Goal: Task Accomplishment & Management: Complete application form

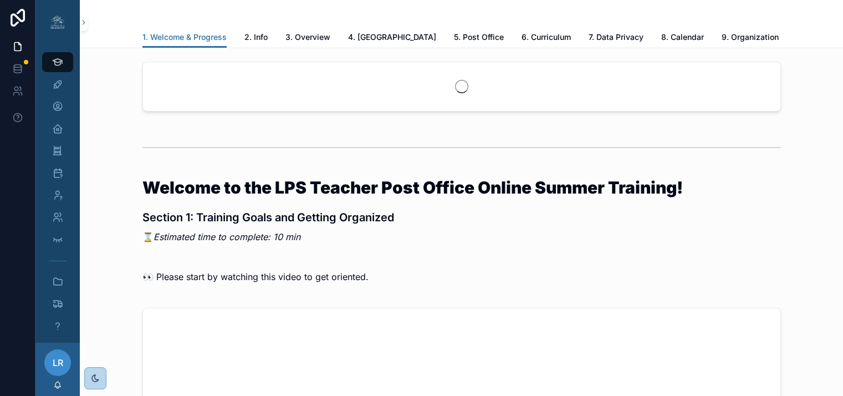
click at [819, 0] on div at bounding box center [421, 0] width 843 height 0
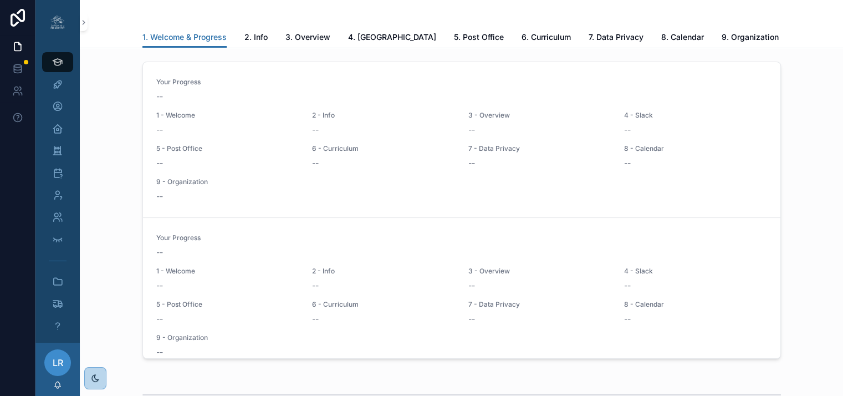
click at [827, 0] on div at bounding box center [421, 0] width 843 height 0
click at [0, 0] on icon at bounding box center [0, 0] width 0 height 0
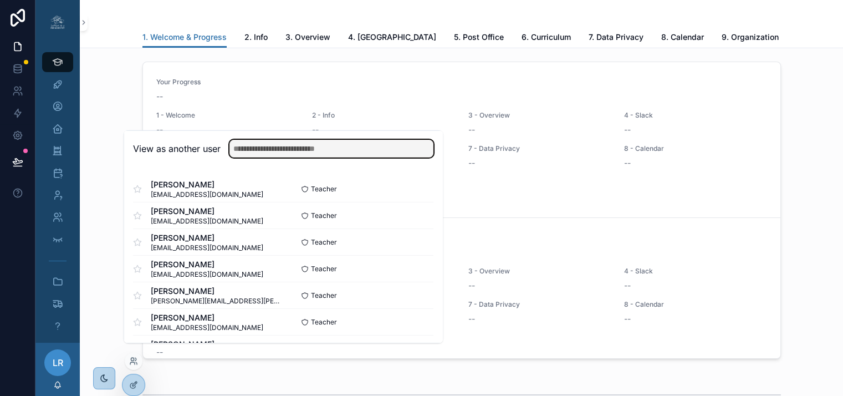
click at [325, 157] on input "text" at bounding box center [331, 149] width 204 height 18
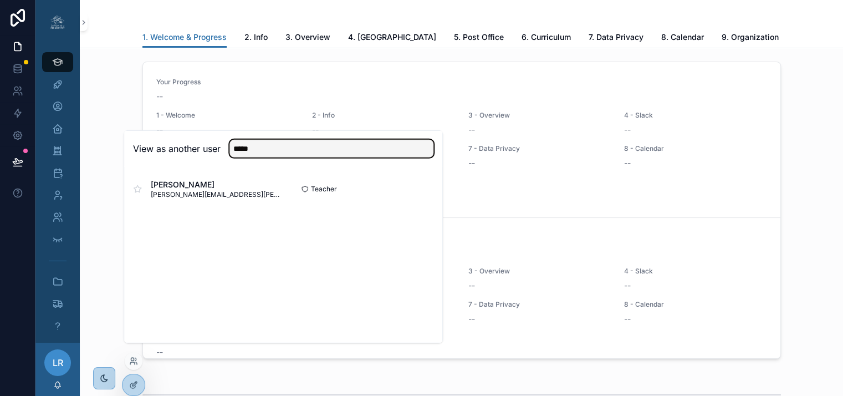
type input "*****"
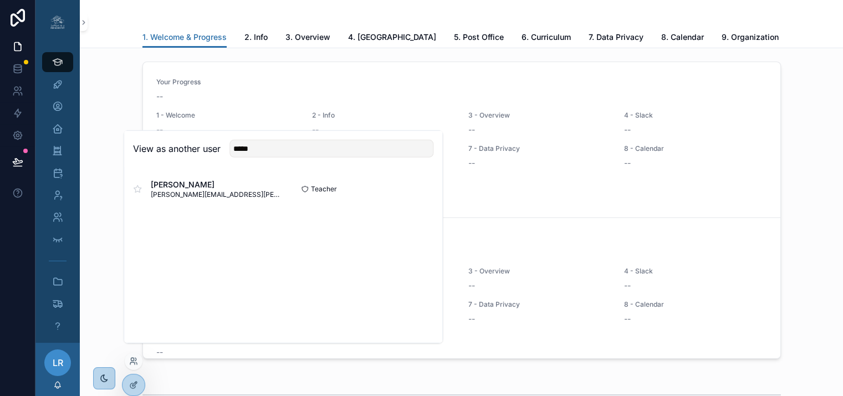
click at [0, 0] on button "Select" at bounding box center [0, 0] width 0 height 0
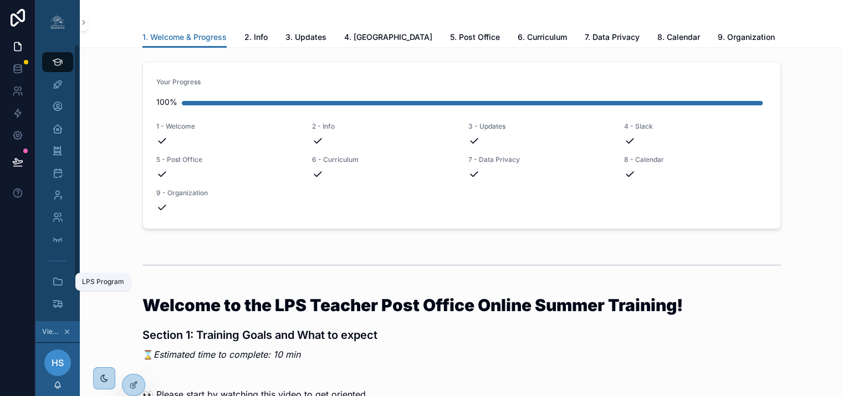
click at [64, 280] on div "LPS Program" at bounding box center [58, 282] width 18 height 18
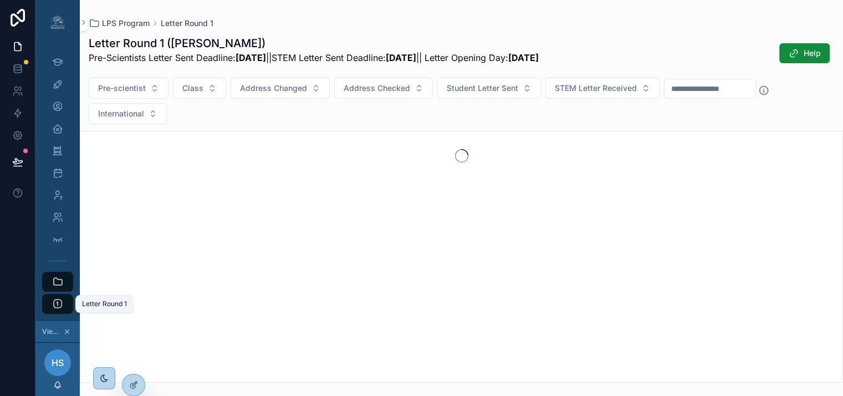
click at [58, 304] on icon "scrollable content" at bounding box center [57, 303] width 11 height 11
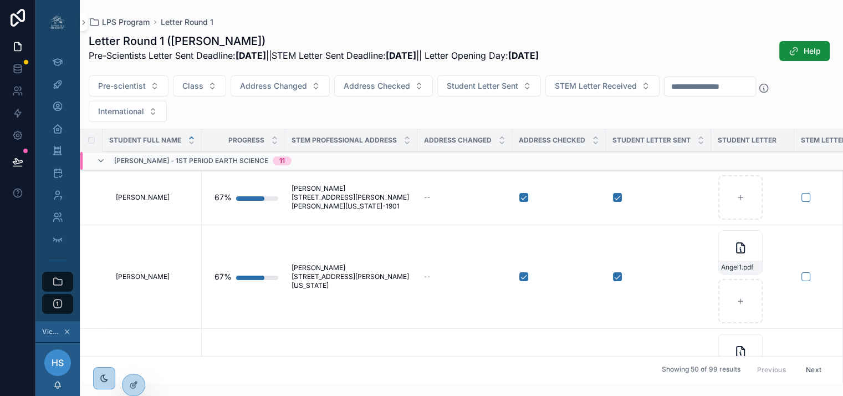
click at [823, 0] on div at bounding box center [421, 0] width 843 height 0
click at [455, 262] on td "--" at bounding box center [464, 277] width 95 height 104
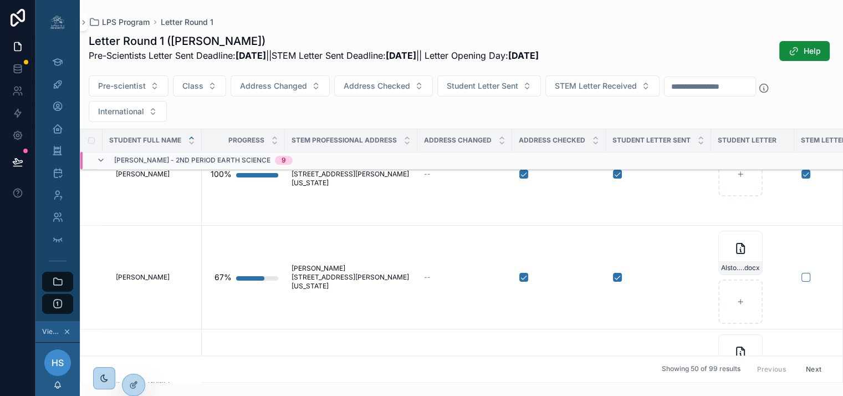
scroll to position [1124, 0]
click at [135, 86] on span "Pre-scientist" at bounding box center [122, 85] width 48 height 11
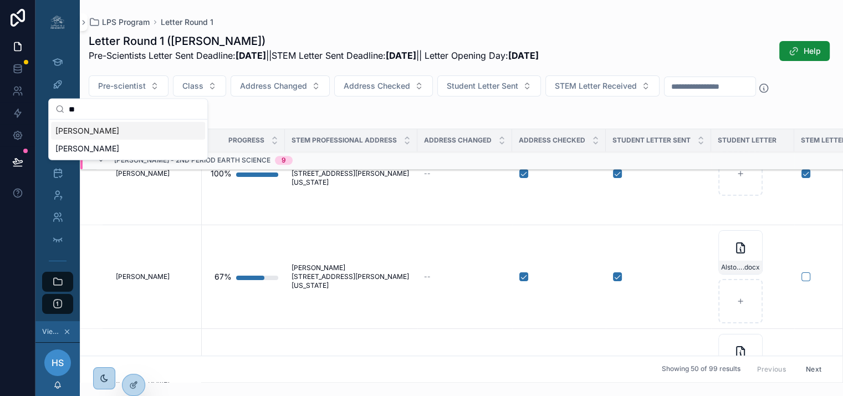
type input "*"
type input "***"
click at [141, 151] on div "[PERSON_NAME]" at bounding box center [128, 149] width 154 height 18
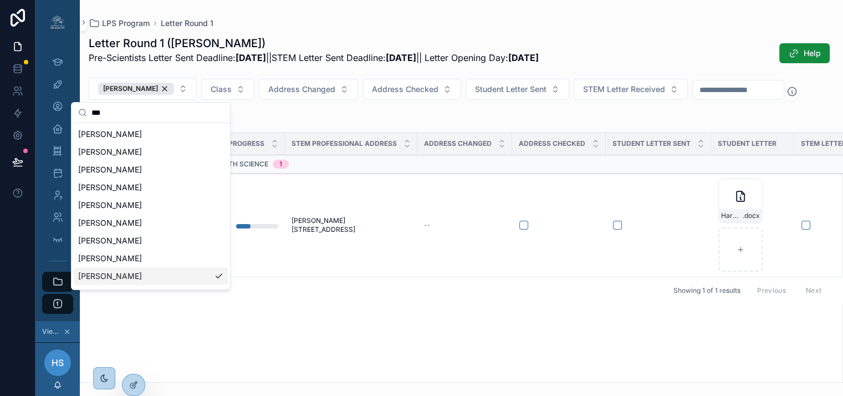
click at [142, 279] on span "[PERSON_NAME]" at bounding box center [110, 276] width 64 height 11
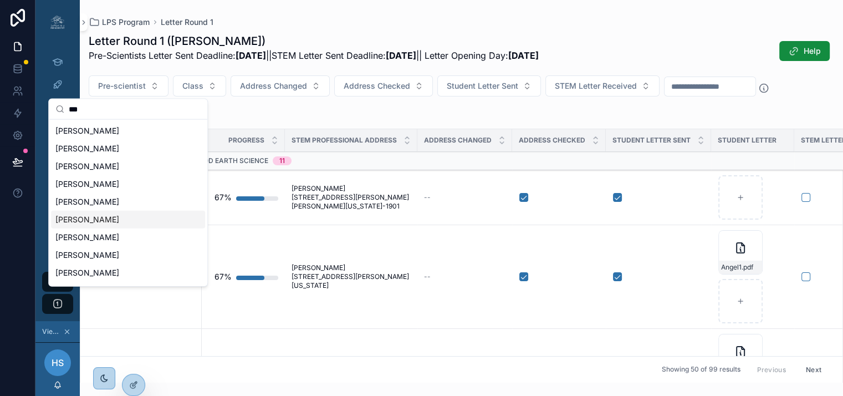
click at [455, 11] on div "LPS Program Letter Round 1 Letter Round 1 ([PERSON_NAME]) Pre-Scientists Letter…" at bounding box center [461, 191] width 763 height 382
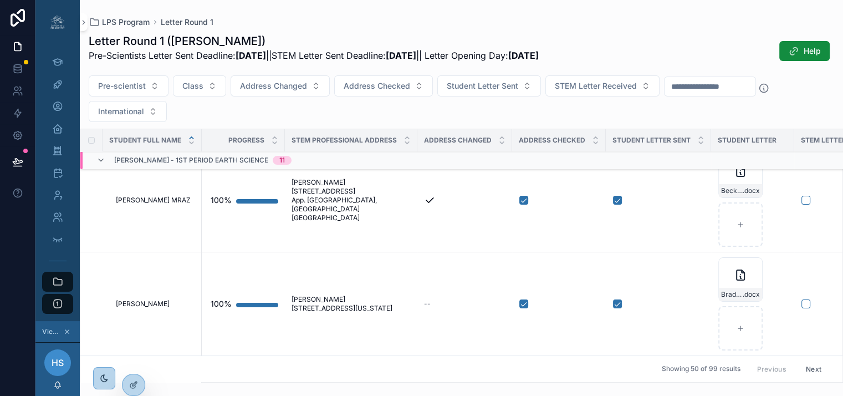
scroll to position [166, 0]
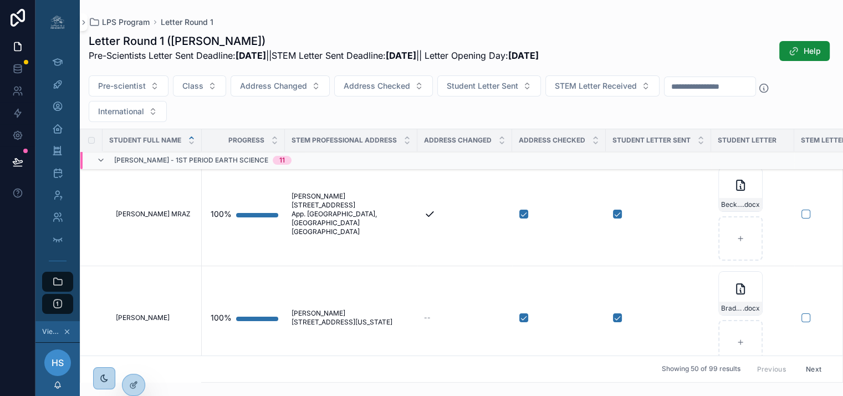
click at [134, 89] on span "Pre-scientist" at bounding box center [122, 85] width 48 height 11
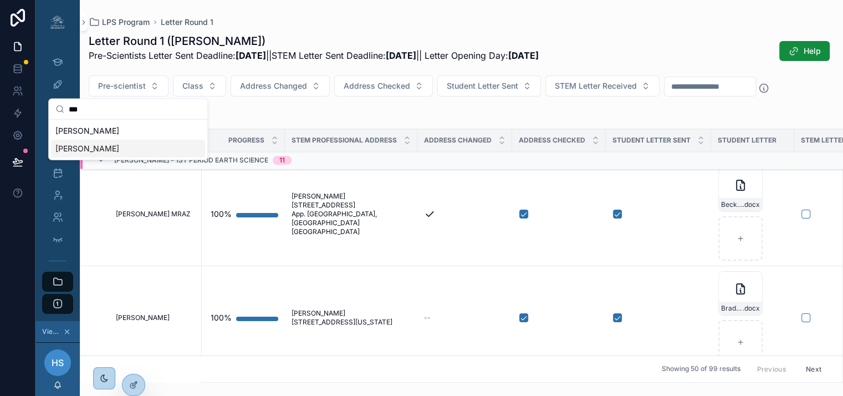
type input "***"
click at [104, 152] on span "[PERSON_NAME]" at bounding box center [87, 148] width 64 height 11
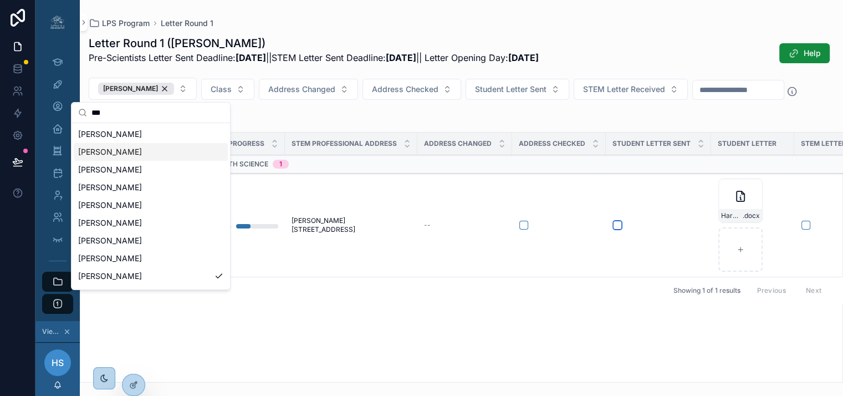
click at [615, 225] on button "scrollable content" at bounding box center [617, 225] width 9 height 9
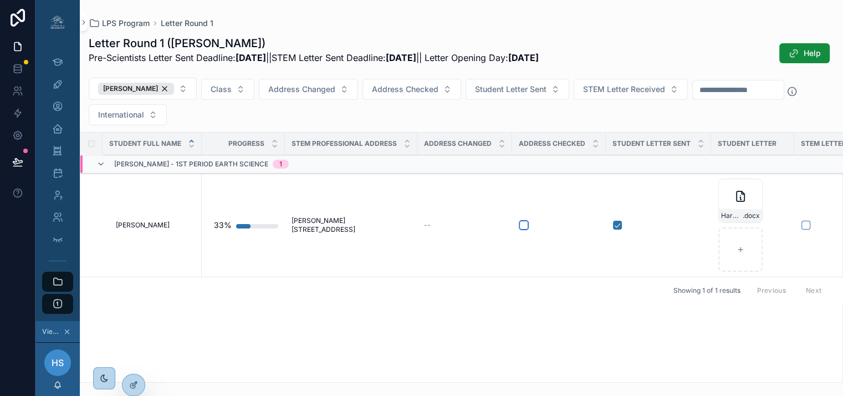
click at [524, 224] on button "scrollable content" at bounding box center [523, 225] width 9 height 9
click at [174, 92] on div "[PERSON_NAME]" at bounding box center [136, 89] width 76 height 12
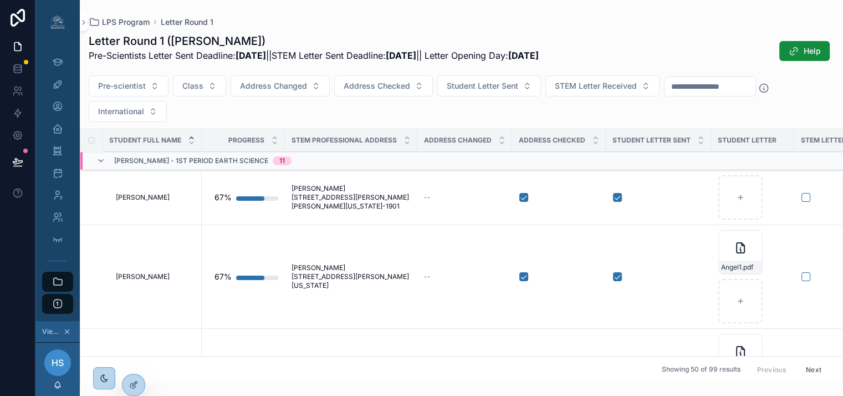
click at [125, 84] on span "Pre-scientist" at bounding box center [122, 85] width 48 height 11
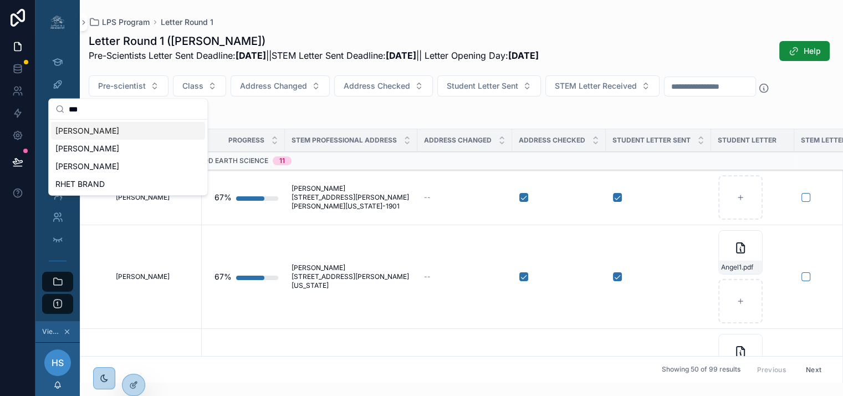
click at [104, 132] on span "[PERSON_NAME]" at bounding box center [87, 130] width 64 height 11
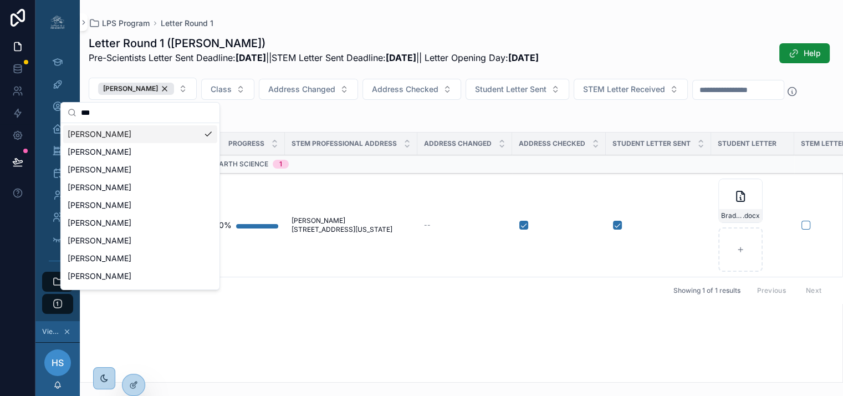
click at [164, 113] on input "***" at bounding box center [147, 113] width 132 height 20
type input "*"
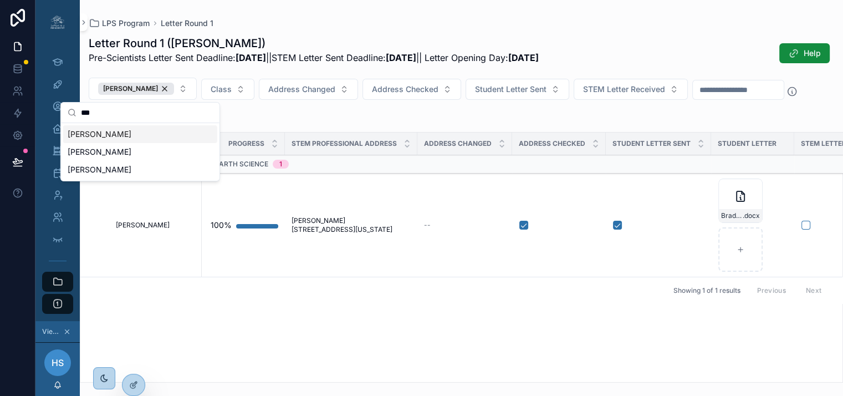
type input "***"
click at [153, 131] on div "[PERSON_NAME]" at bounding box center [140, 134] width 154 height 18
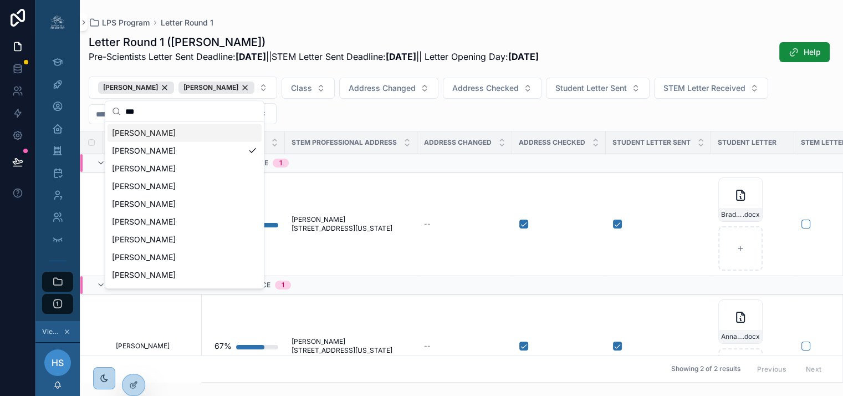
click at [412, 22] on div "LPS Program Letter Round 1" at bounding box center [462, 23] width 746 height 10
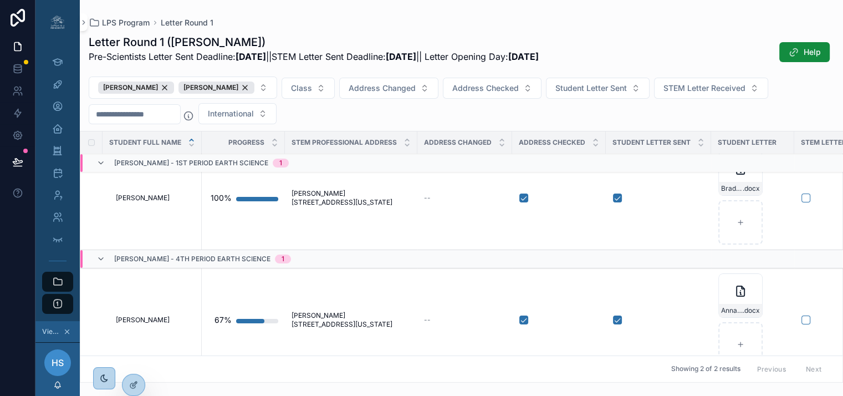
scroll to position [40, 0]
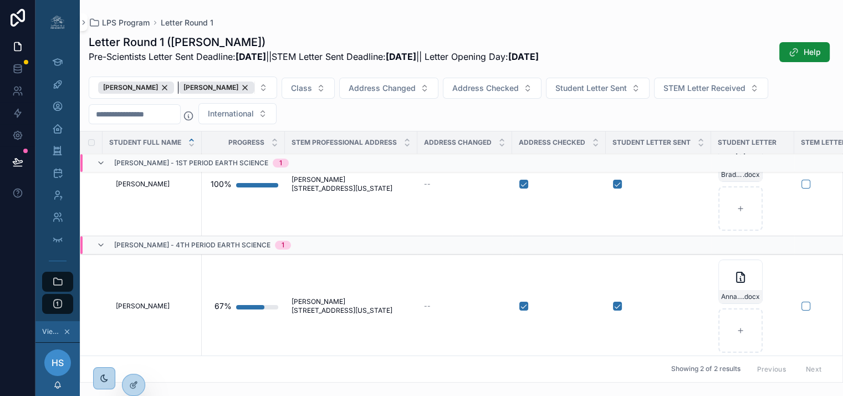
click at [248, 85] on div "[PERSON_NAME]" at bounding box center [216, 87] width 76 height 12
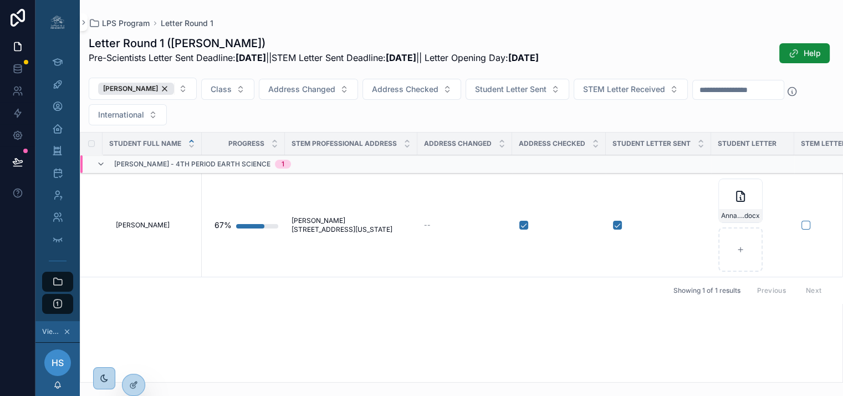
click at [174, 87] on div "[PERSON_NAME]" at bounding box center [136, 89] width 76 height 12
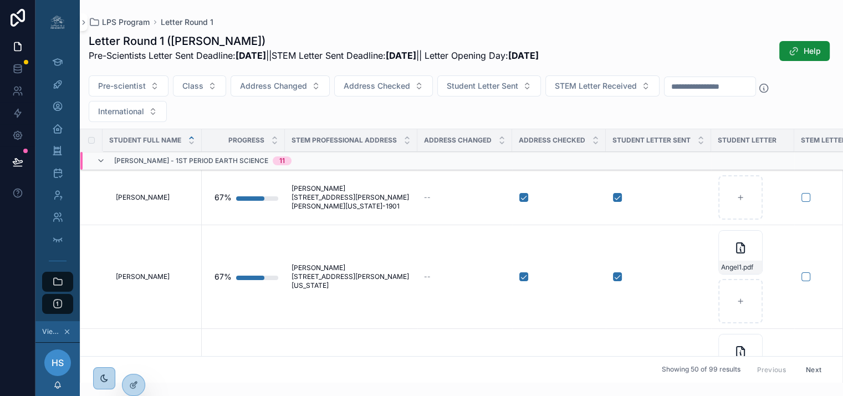
click at [122, 83] on span "Pre-scientist" at bounding box center [122, 85] width 48 height 11
type input "***"
click at [128, 127] on div "RHET BRAND" at bounding box center [128, 131] width 154 height 18
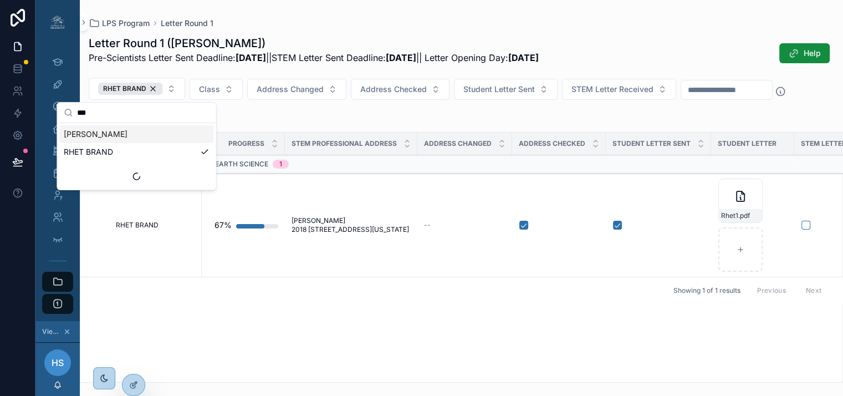
click at [153, 91] on div "RHET BRAND" at bounding box center [130, 89] width 64 height 12
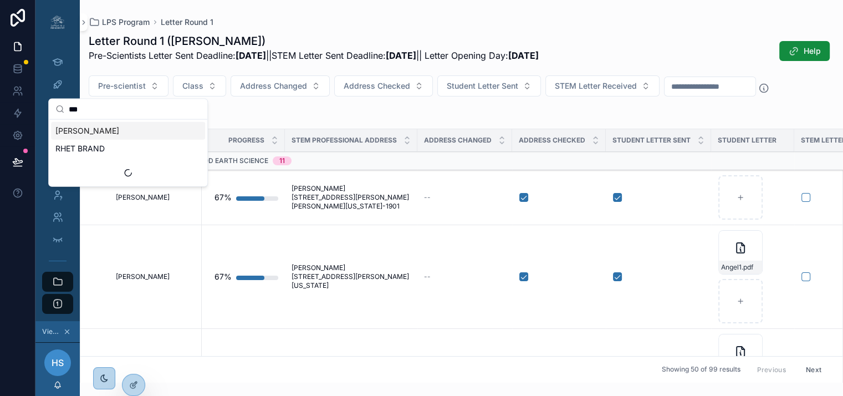
click at [124, 83] on span "Pre-scientist" at bounding box center [122, 85] width 48 height 11
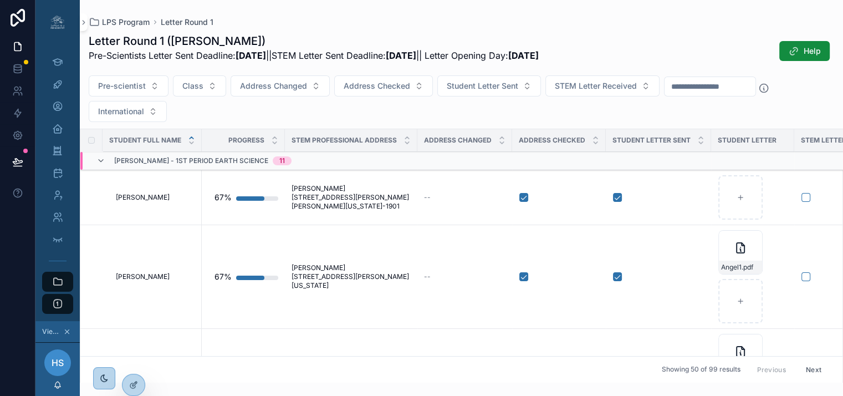
click at [126, 83] on span "Pre-scientist" at bounding box center [122, 85] width 48 height 11
click at [98, 129] on span "[PERSON_NAME]" at bounding box center [87, 130] width 64 height 11
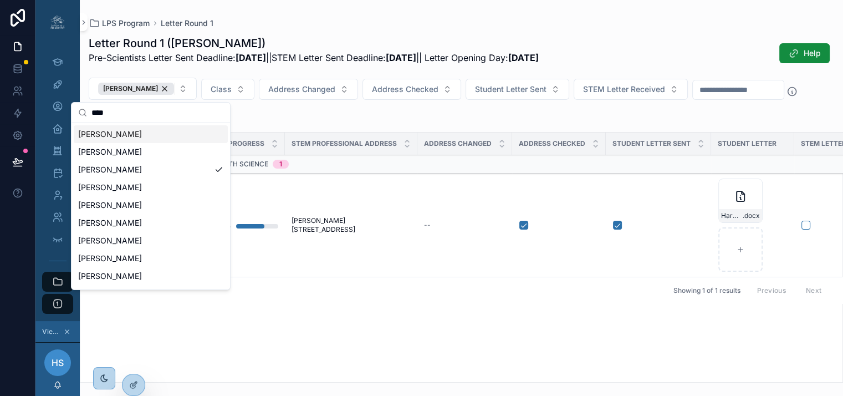
click at [174, 91] on div "[PERSON_NAME]" at bounding box center [136, 89] width 76 height 12
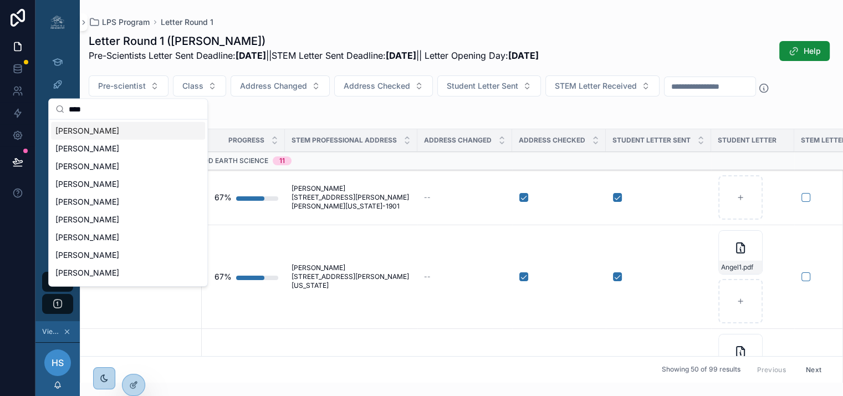
click at [132, 109] on input "****" at bounding box center [135, 109] width 132 height 20
type input "*"
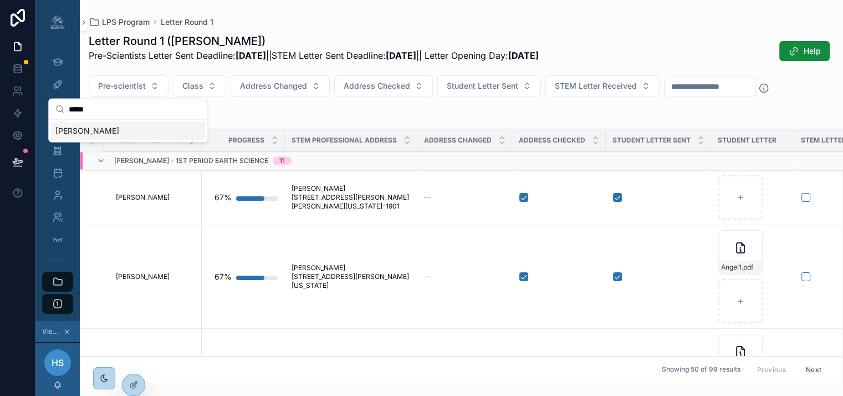
type input "*****"
click at [139, 132] on div "[PERSON_NAME]" at bounding box center [128, 131] width 154 height 18
